Goal: Use online tool/utility: Utilize a website feature to perform a specific function

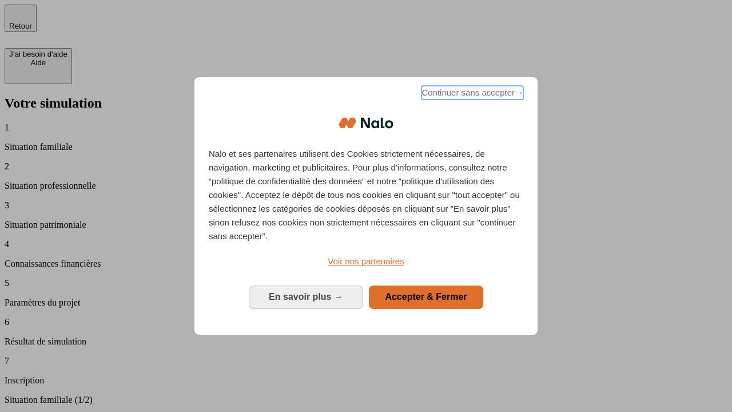
click at [471, 94] on span "Continuer sans accepter →" at bounding box center [472, 93] width 102 height 14
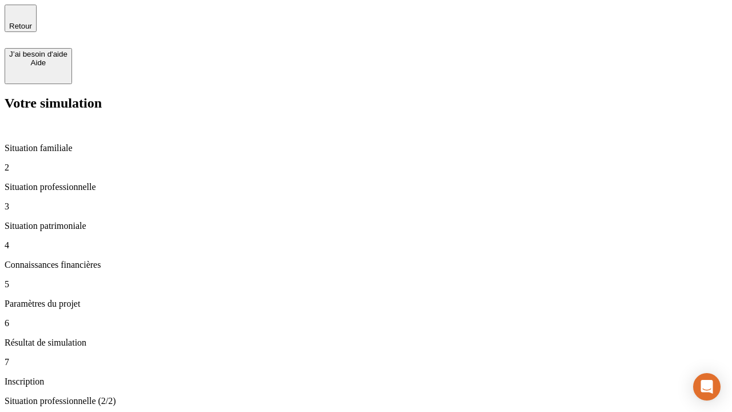
type input "30 000"
type input "1 000"
